Goal: Task Accomplishment & Management: Manage account settings

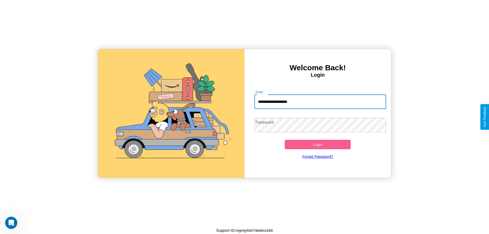
type input "**********"
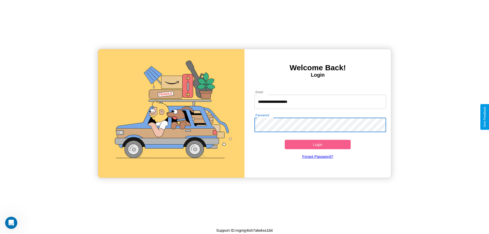
click at [318, 145] on button "Login" at bounding box center [318, 144] width 66 height 9
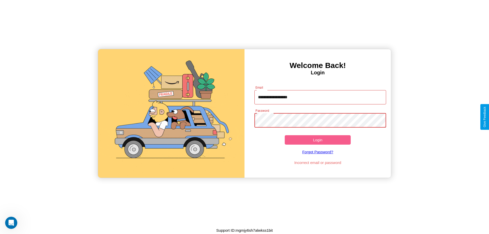
click at [318, 140] on button "Login" at bounding box center [318, 139] width 66 height 9
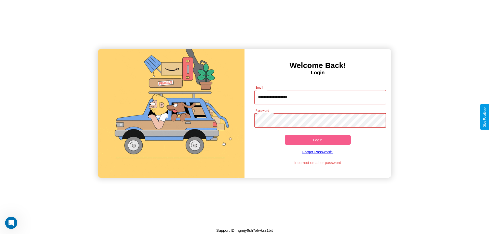
click at [318, 140] on button "Login" at bounding box center [318, 139] width 66 height 9
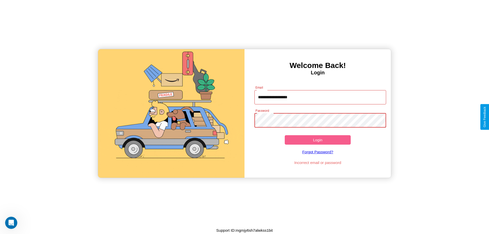
click at [318, 140] on button "Login" at bounding box center [318, 139] width 66 height 9
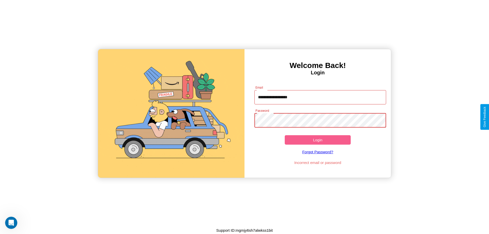
click at [318, 140] on button "Login" at bounding box center [318, 139] width 66 height 9
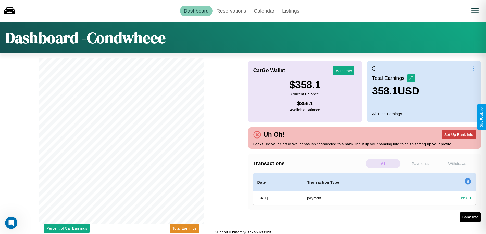
click at [458, 135] on button "Set Up Bank Info" at bounding box center [458, 134] width 34 height 9
